Goal: Task Accomplishment & Management: Manage account settings

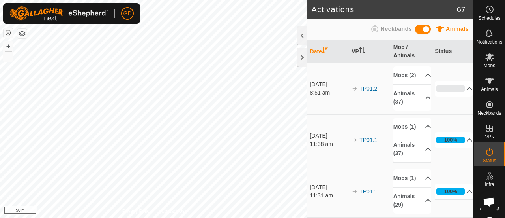
scroll to position [2622, 0]
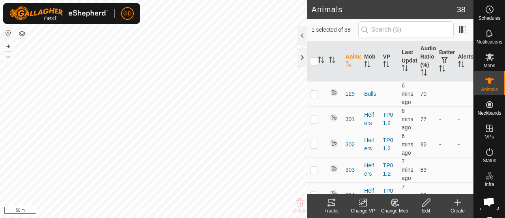
click at [329, 202] on icon at bounding box center [331, 202] width 7 height 6
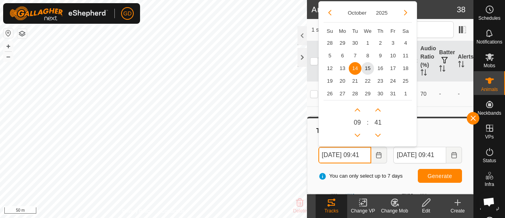
click at [328, 154] on input "14 Oct, 2025 09:41" at bounding box center [345, 154] width 53 height 17
click at [366, 155] on input "15 Oct, 2025 09:41" at bounding box center [345, 154] width 53 height 17
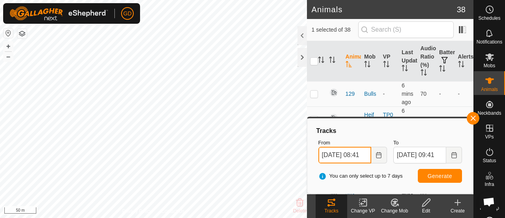
type input "15 Oct, 2025 08:41"
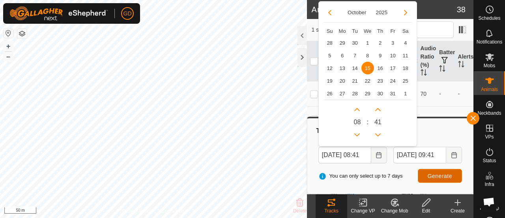
click at [434, 173] on span "Generate" at bounding box center [440, 176] width 24 height 6
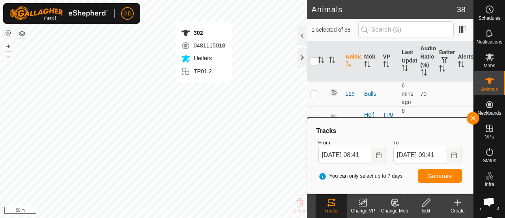
checkbox input "true"
checkbox input "false"
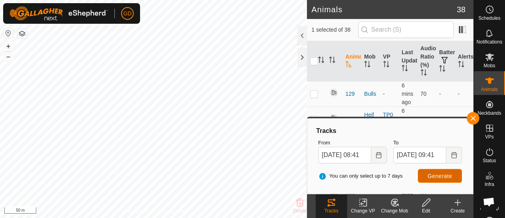
click at [437, 175] on span "Generate" at bounding box center [440, 176] width 24 height 6
click at [8, 44] on button "+" at bounding box center [8, 45] width 9 height 9
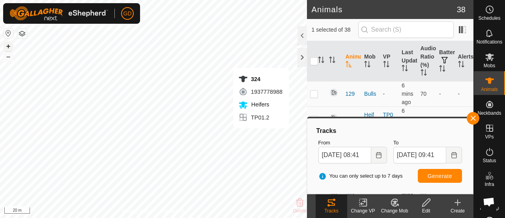
checkbox input "false"
checkbox input "true"
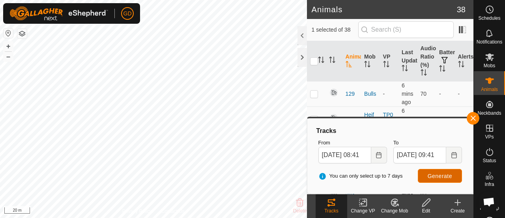
click at [438, 176] on span "Generate" at bounding box center [440, 176] width 24 height 6
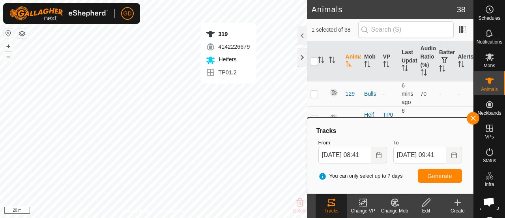
checkbox input "true"
checkbox input "false"
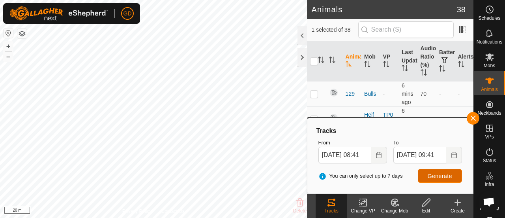
click at [427, 175] on button "Generate" at bounding box center [440, 176] width 44 height 14
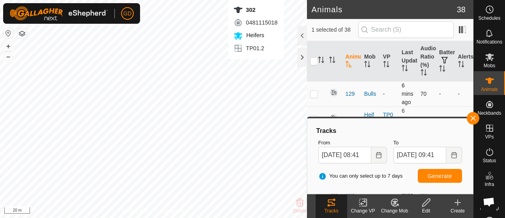
checkbox input "true"
checkbox input "false"
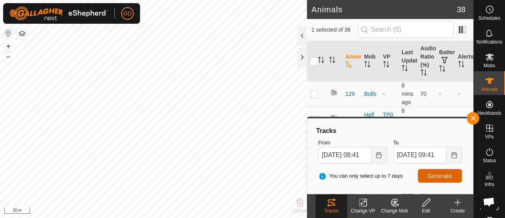
click at [435, 174] on span "Generate" at bounding box center [440, 176] width 24 height 6
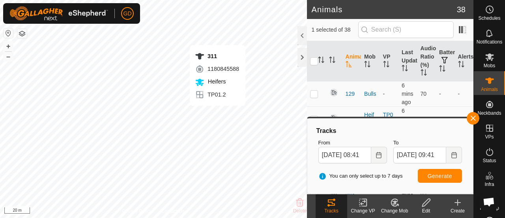
checkbox input "false"
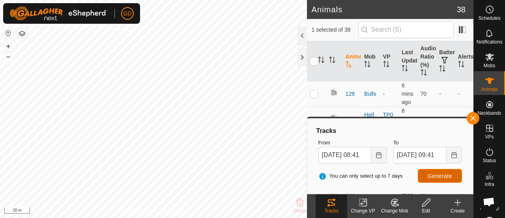
click at [437, 173] on span "Generate" at bounding box center [440, 176] width 24 height 6
checkbox input "false"
click at [429, 177] on span "Generate" at bounding box center [440, 176] width 24 height 6
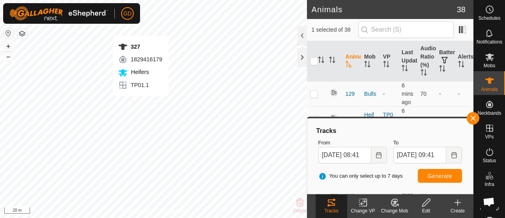
checkbox input "false"
checkbox input "true"
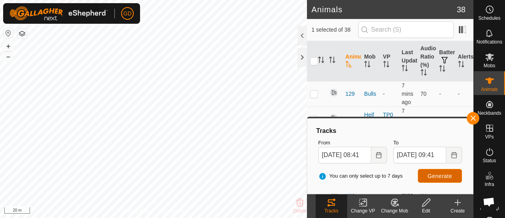
click at [437, 174] on span "Generate" at bounding box center [440, 176] width 24 height 6
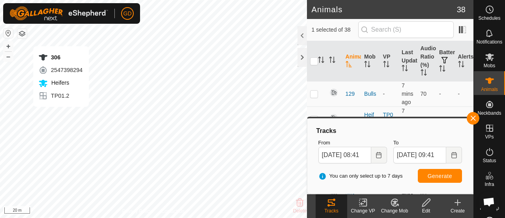
checkbox input "true"
checkbox input "false"
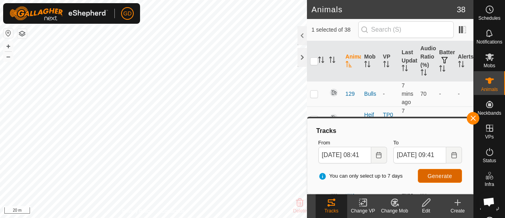
click at [434, 171] on button "Generate" at bounding box center [440, 176] width 44 height 14
click at [480, 207] on span "Heatmap" at bounding box center [489, 207] width 19 height 5
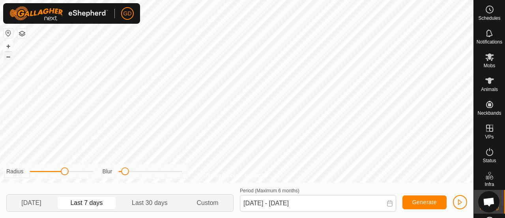
click at [8, 58] on button "–" at bounding box center [8, 56] width 9 height 9
click at [425, 201] on span "Generate" at bounding box center [425, 202] width 24 height 6
click at [462, 201] on span "button" at bounding box center [460, 202] width 6 height 6
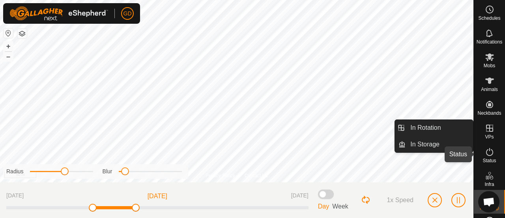
click at [489, 148] on icon at bounding box center [489, 151] width 9 height 9
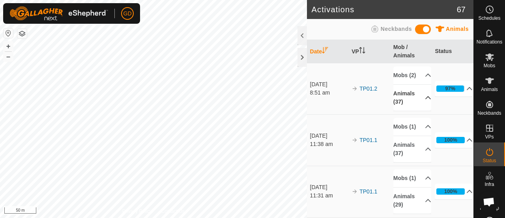
click at [419, 106] on p-accordion-header "Animals (37)" at bounding box center [413, 97] width 38 height 26
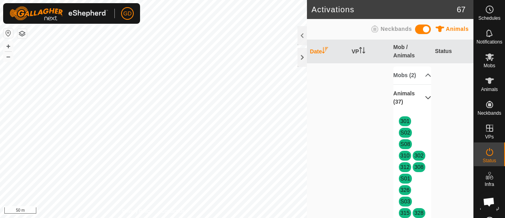
click at [418, 105] on p-accordion-header "Animals (37)" at bounding box center [413, 97] width 38 height 26
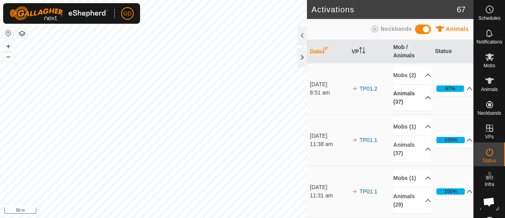
click at [491, 203] on span "Open chat" at bounding box center [489, 202] width 13 height 10
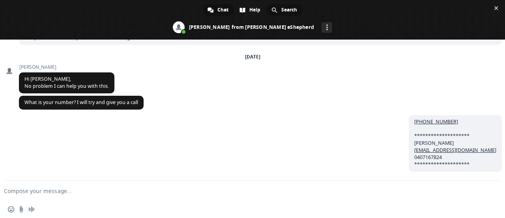
click at [285, 10] on span "Search" at bounding box center [290, 10] width 16 height 12
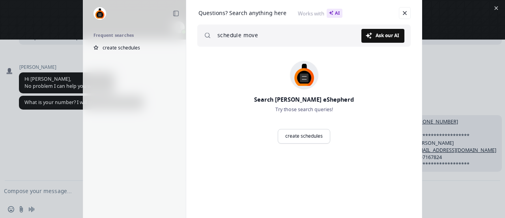
type input "schedule move"
click at [381, 34] on span "Ask our AI" at bounding box center [388, 35] width 24 height 5
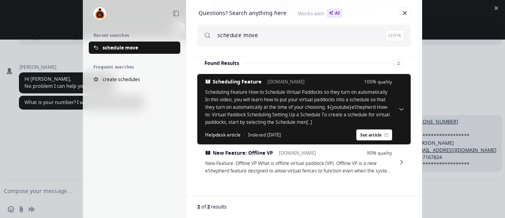
scroll to position [140, 0]
click at [403, 15] on link "Close" at bounding box center [405, 13] width 12 height 12
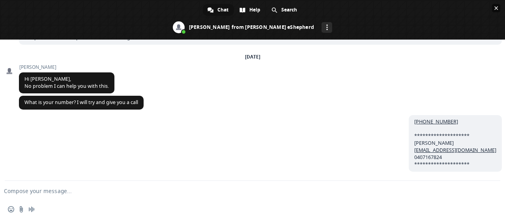
click at [495, 9] on span "Close chat" at bounding box center [497, 8] width 4 height 4
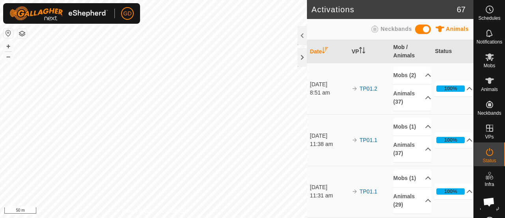
scroll to position [2622, 0]
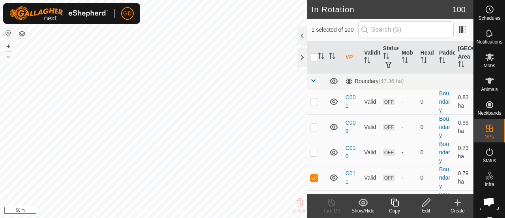
checkbox input "false"
checkbox input "true"
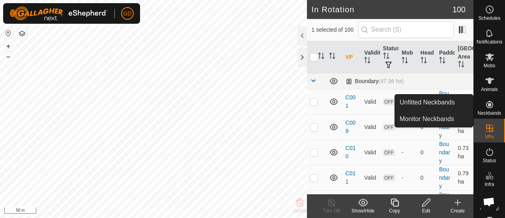
click at [315, 81] on span at bounding box center [313, 80] width 6 height 6
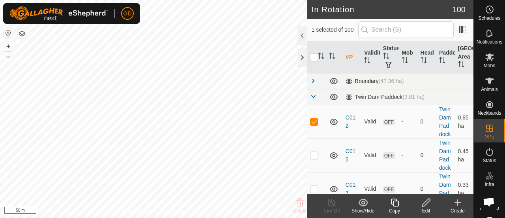
click at [314, 80] on span at bounding box center [313, 80] width 6 height 6
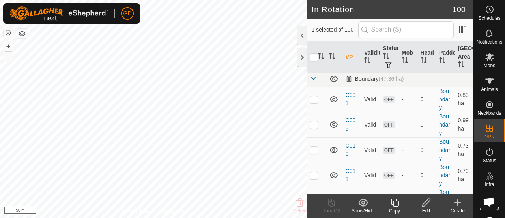
scroll to position [8, 0]
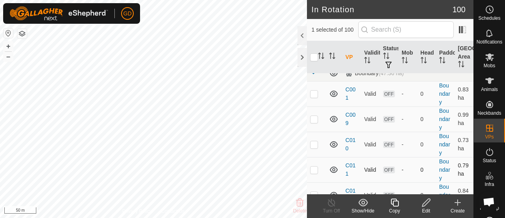
click at [315, 168] on p-checkbox at bounding box center [314, 169] width 8 height 6
checkbox input "true"
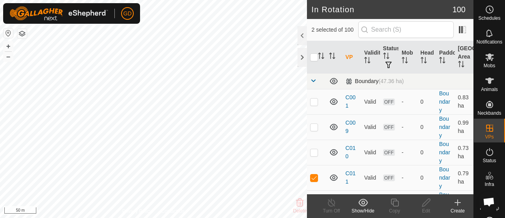
click at [313, 80] on span at bounding box center [313, 80] width 6 height 6
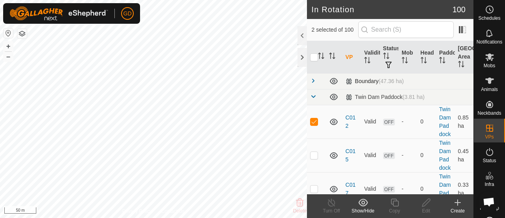
click at [314, 81] on span at bounding box center [313, 80] width 6 height 6
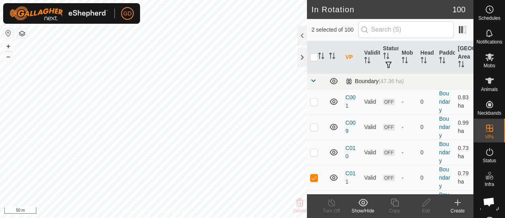
click at [313, 79] on span at bounding box center [313, 80] width 6 height 6
checkbox input "false"
checkbox input "true"
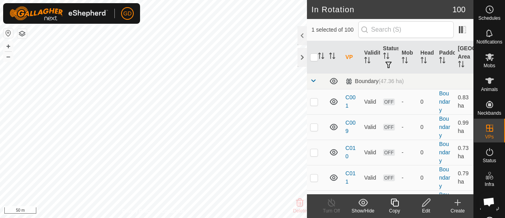
checkbox input "false"
checkbox input "true"
checkbox input "false"
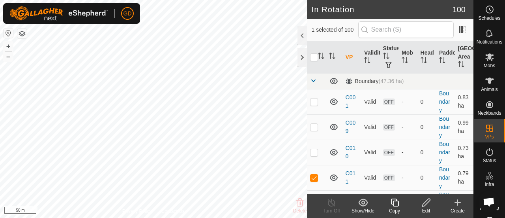
checkbox input "false"
checkbox input "true"
click at [427, 203] on icon at bounding box center [426, 202] width 8 height 8
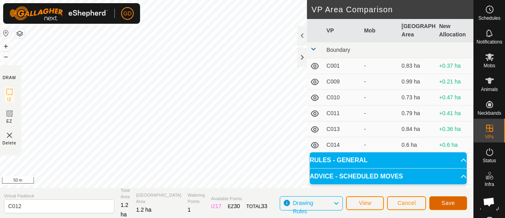
click at [445, 201] on span "Save" at bounding box center [448, 202] width 13 height 6
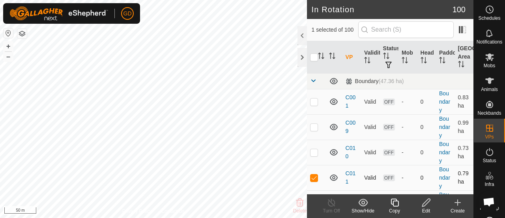
checkbox input "false"
checkbox input "true"
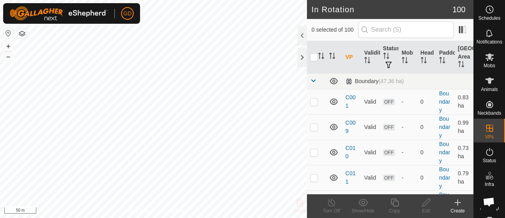
scroll to position [2622, 0]
